Goal: Task Accomplishment & Management: Manage account settings

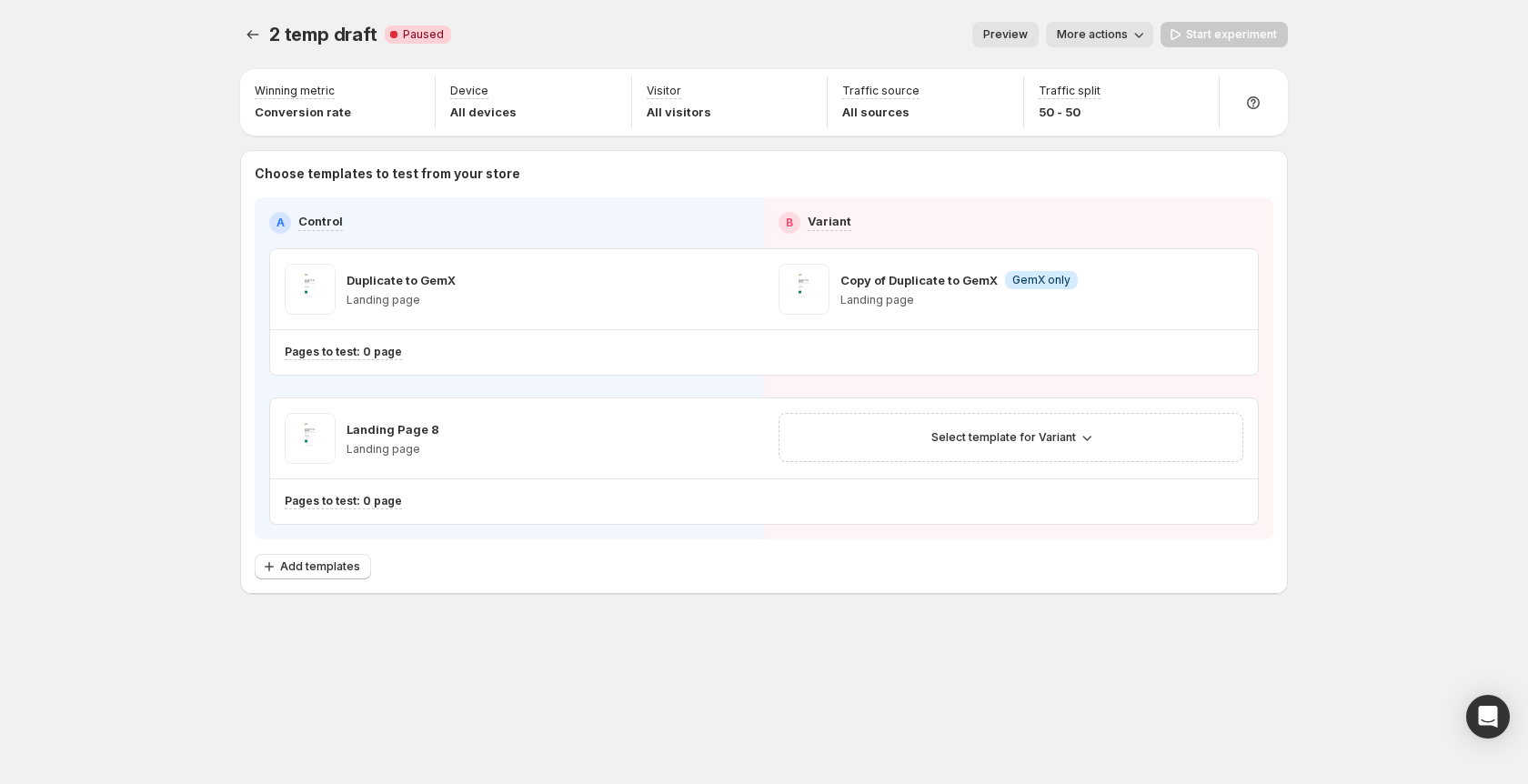
click at [751, 17] on div "2 temp draft. This page is ready 2 temp draft Critical Complete Paused Preview …" at bounding box center [764, 35] width 1048 height 69
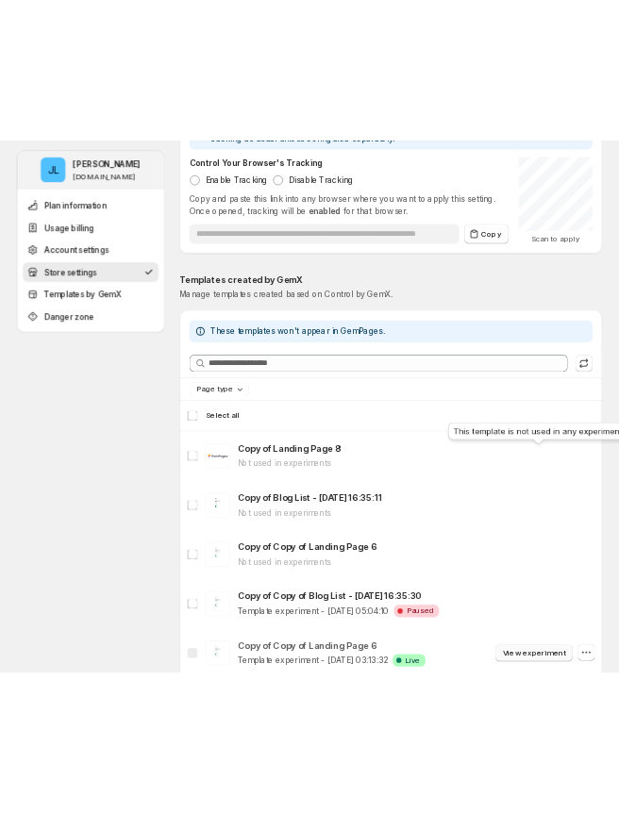
scroll to position [1533, 0]
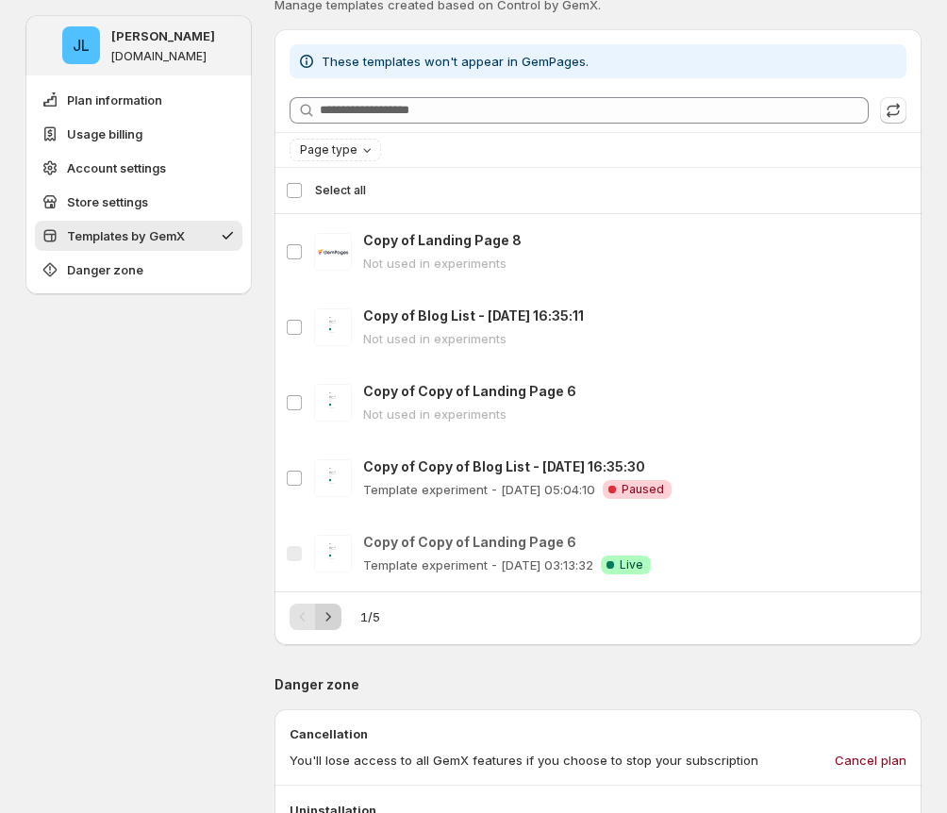
click at [329, 621] on icon "Next" at bounding box center [328, 616] width 19 height 19
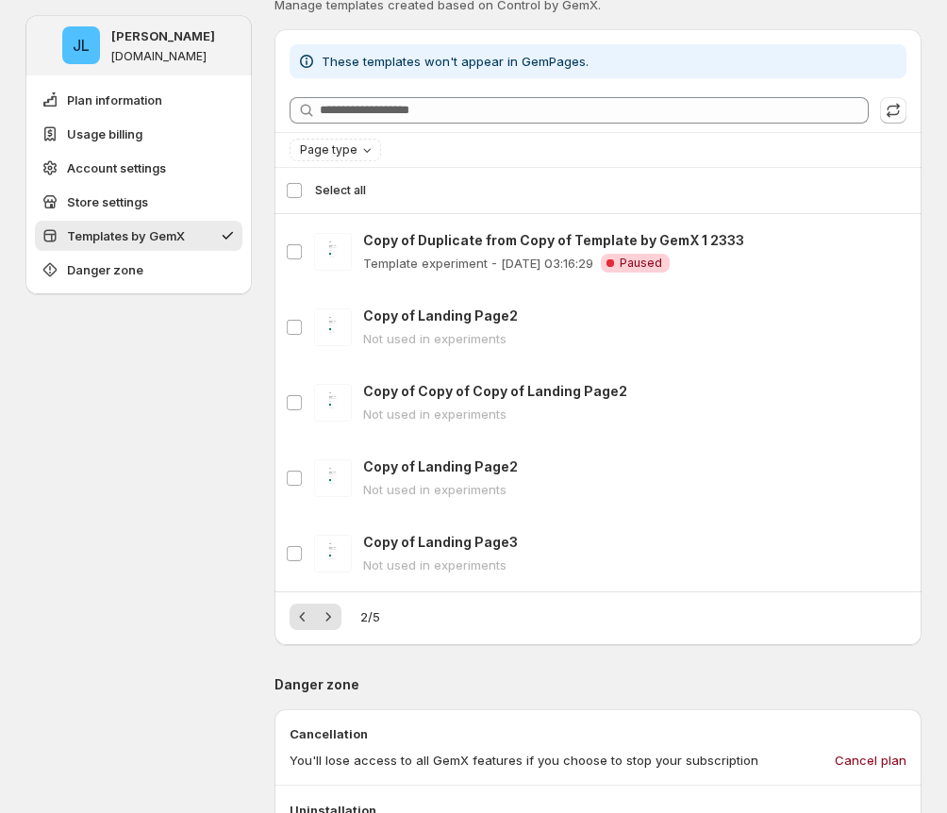
click at [329, 621] on icon "Next" at bounding box center [328, 616] width 19 height 19
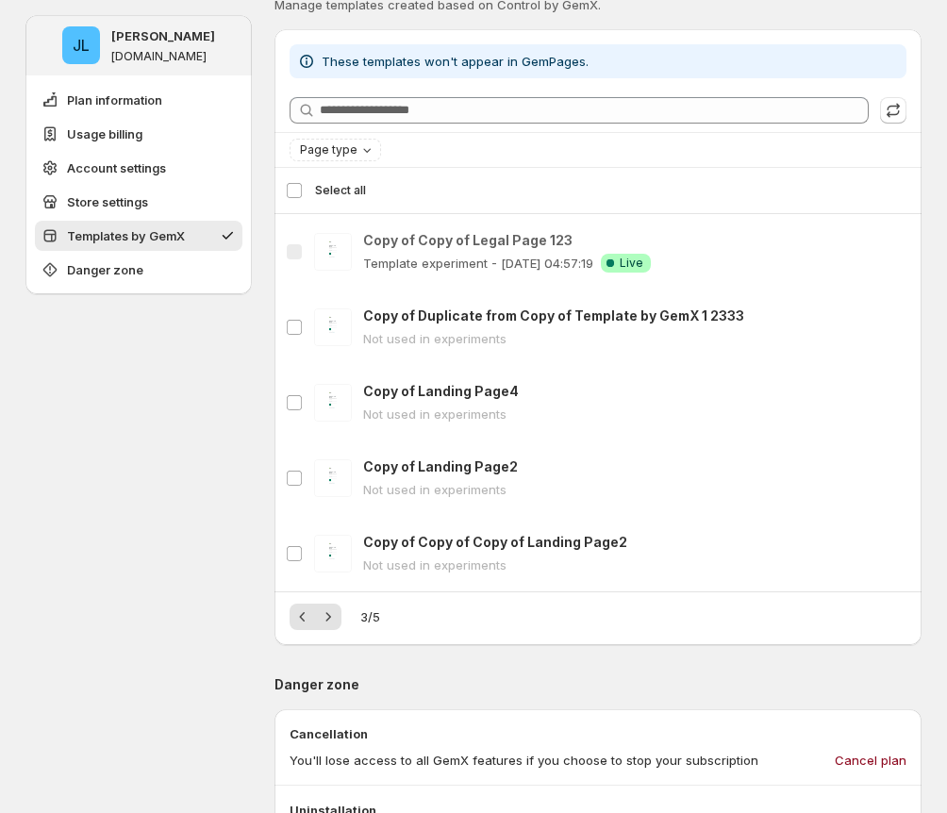
click at [329, 621] on icon "Next" at bounding box center [328, 616] width 19 height 19
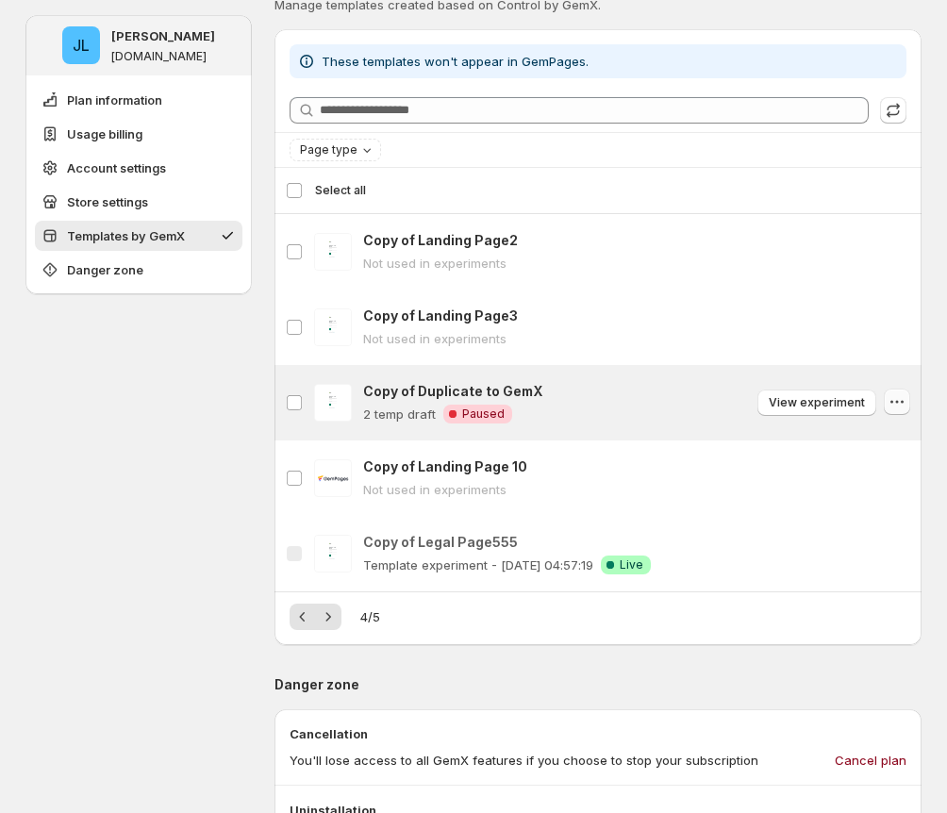
click at [897, 406] on icon "button" at bounding box center [896, 401] width 19 height 19
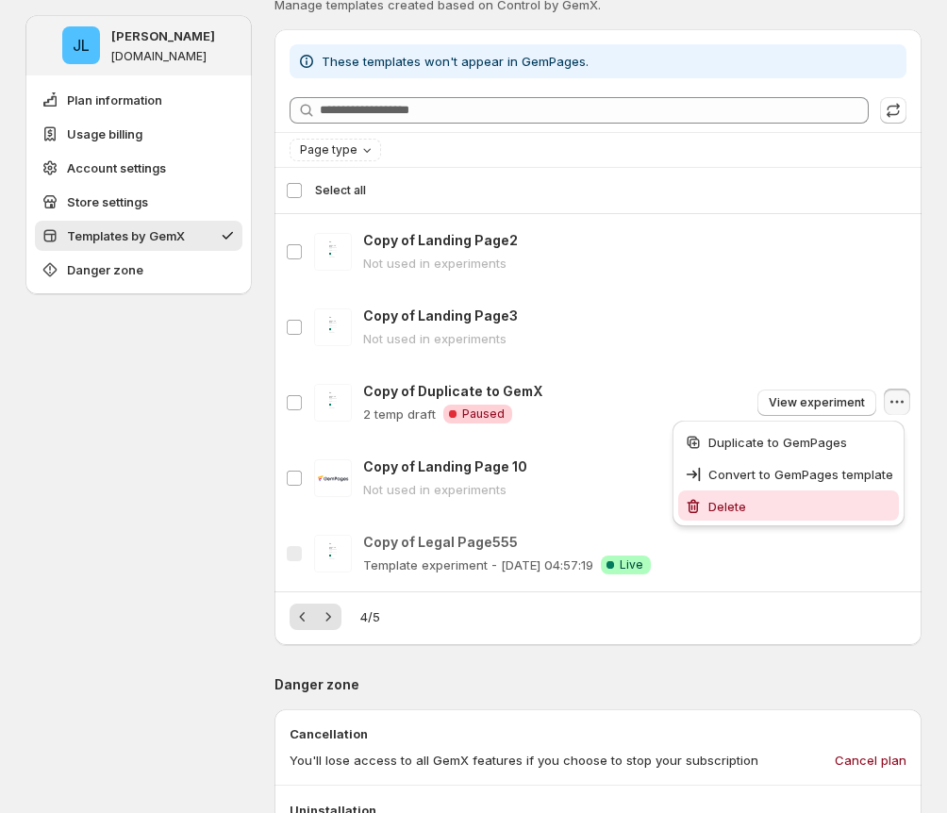
click at [805, 515] on span "Delete" at bounding box center [800, 506] width 185 height 19
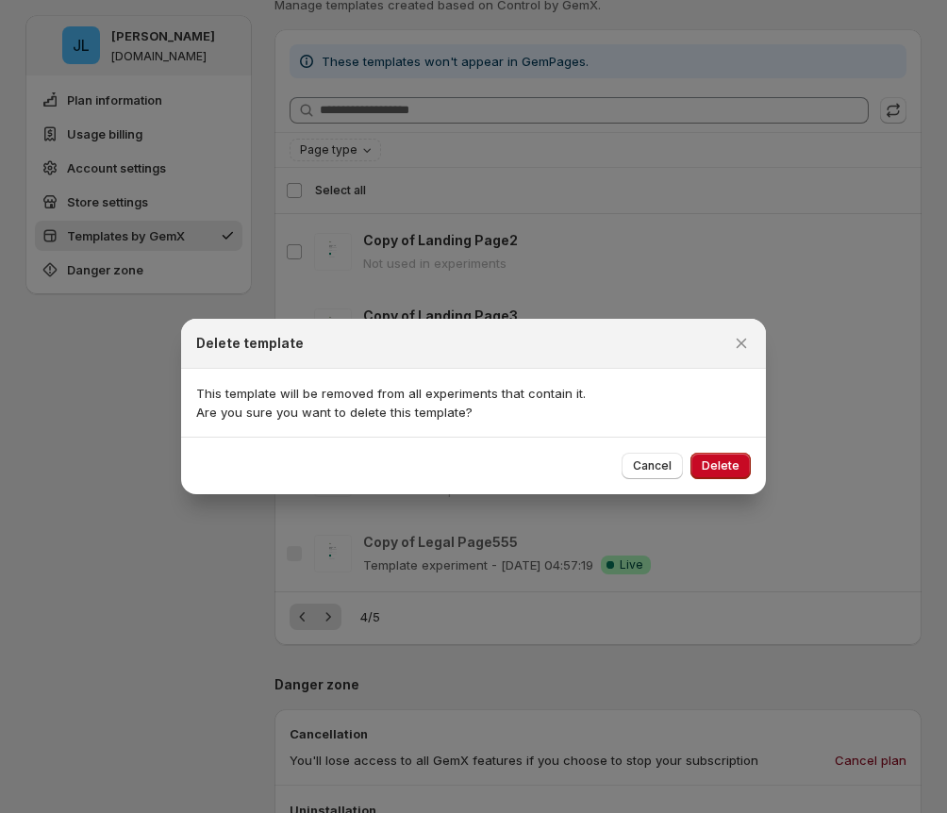
drag, startPoint x: 731, startPoint y: 466, endPoint x: 790, endPoint y: 383, distance: 102.1
click at [731, 466] on span "Delete" at bounding box center [721, 465] width 38 height 15
